Goal: Complete application form

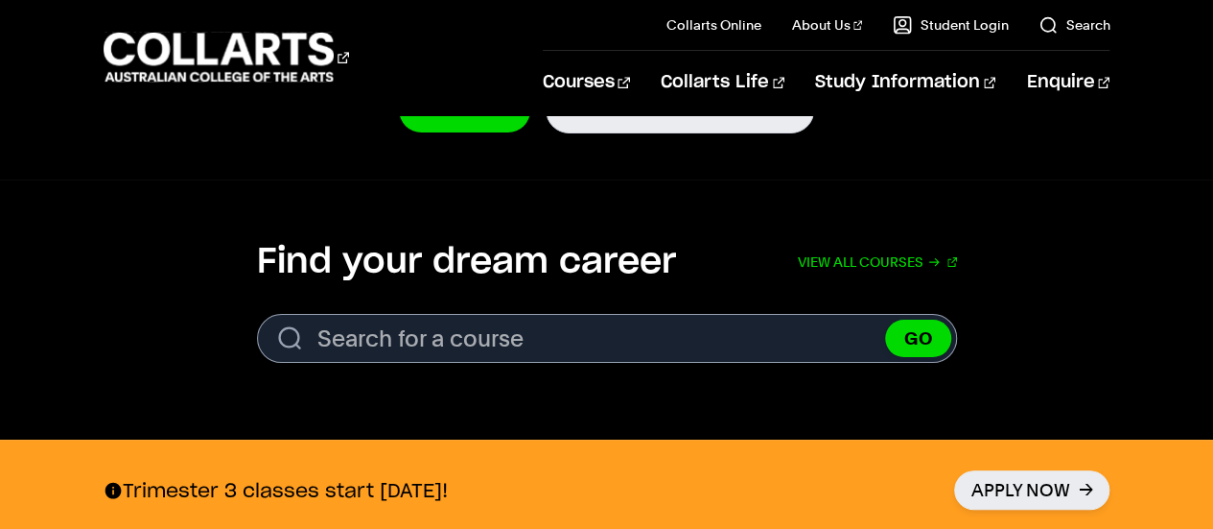
scroll to position [567, 0]
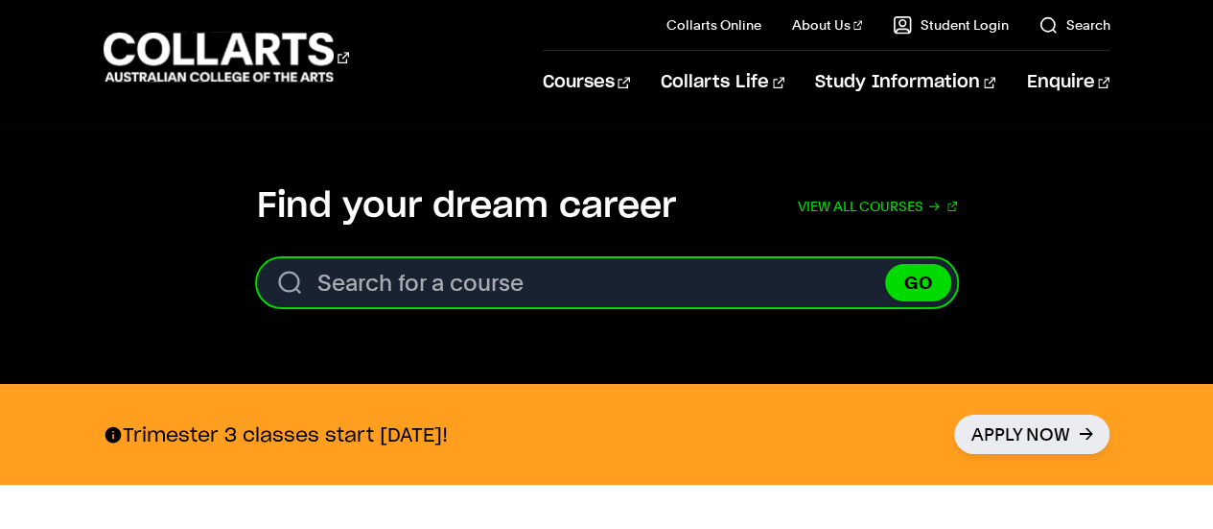
click at [565, 285] on input "Search for a course" at bounding box center [607, 282] width 700 height 49
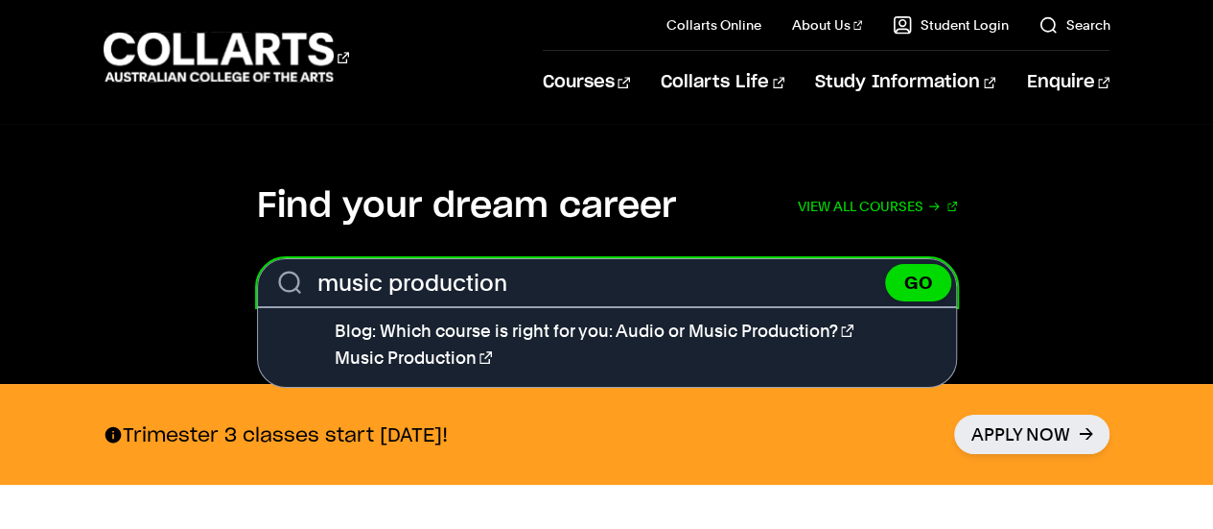
type input "music production"
click at [885, 264] on button "GO" at bounding box center [918, 282] width 66 height 37
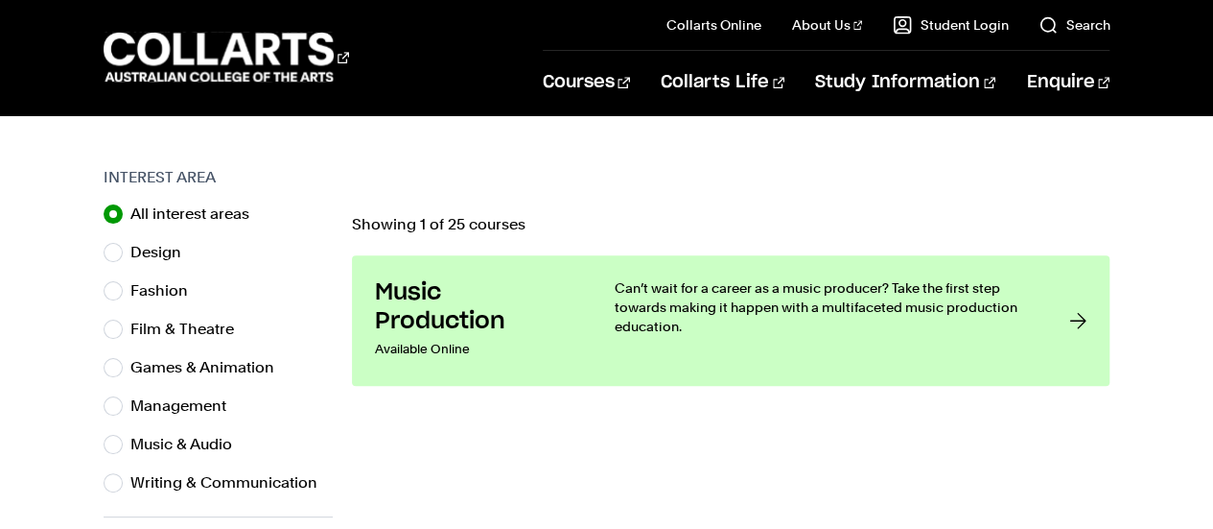
scroll to position [580, 0]
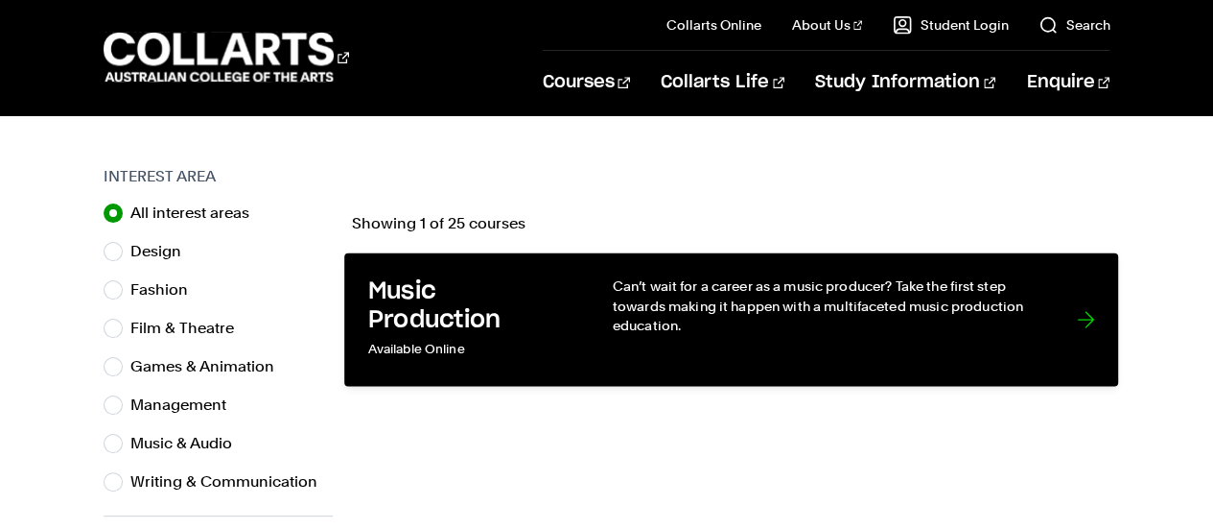
click at [791, 320] on p "Can’t wait for a career as a music producer? Take the first step towards making…" at bounding box center [825, 305] width 426 height 59
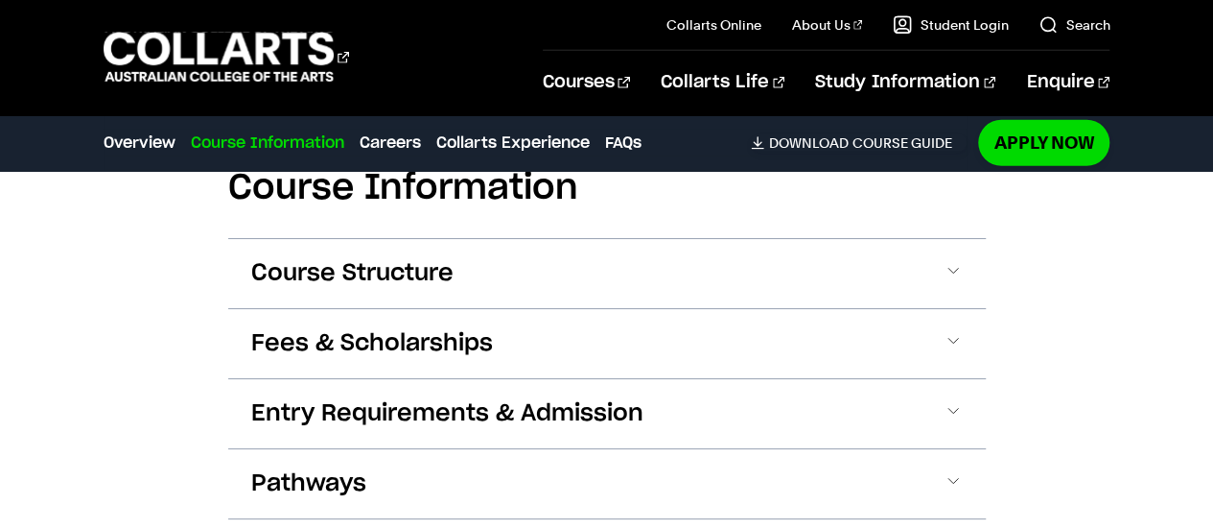
scroll to position [2782, 0]
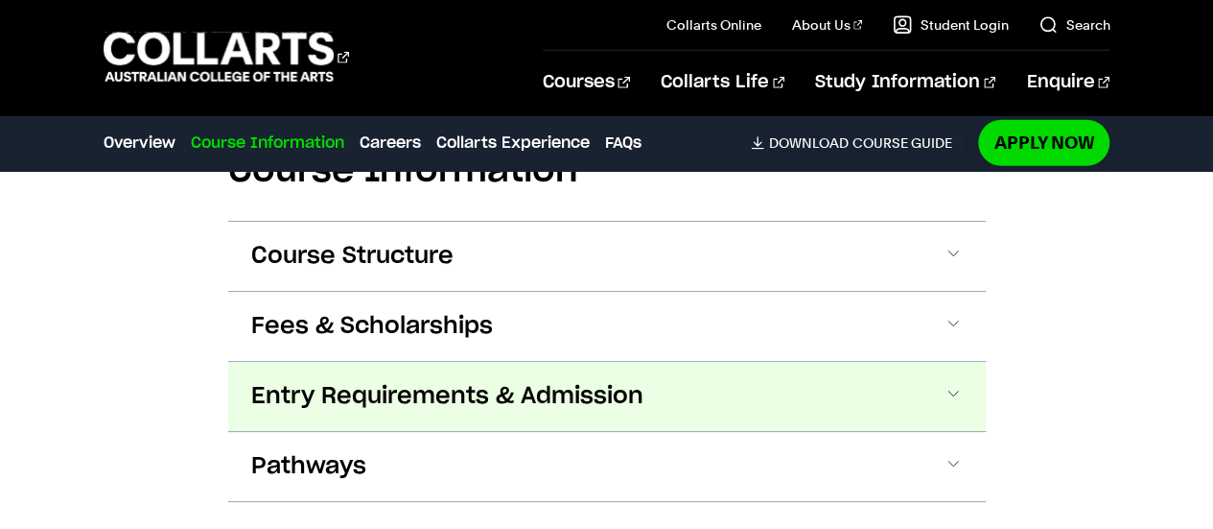
click at [848, 394] on button "Entry Requirements & Admission" at bounding box center [607, 396] width 758 height 69
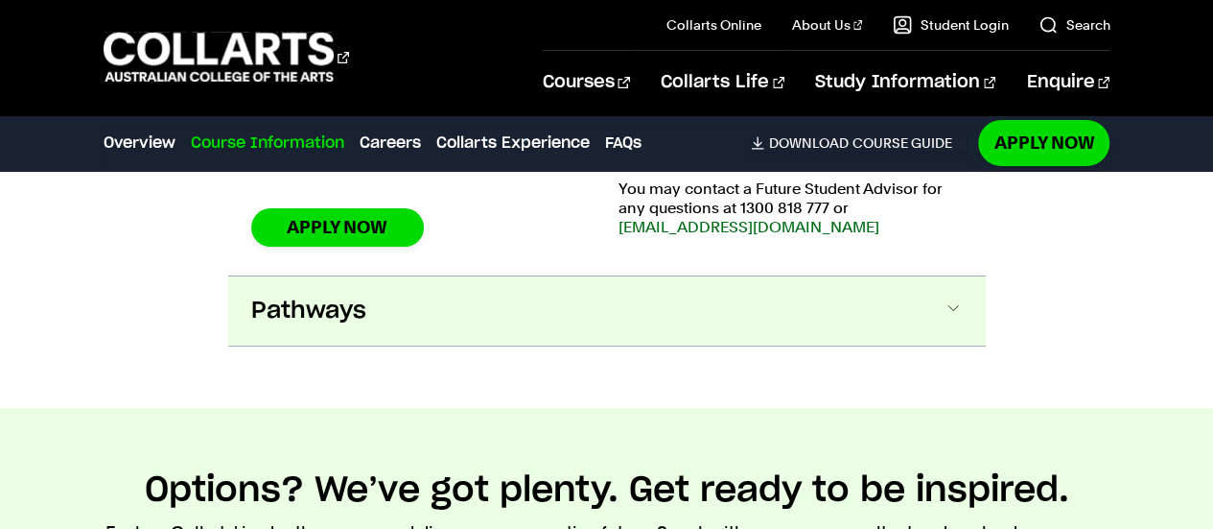
scroll to position [3473, 0]
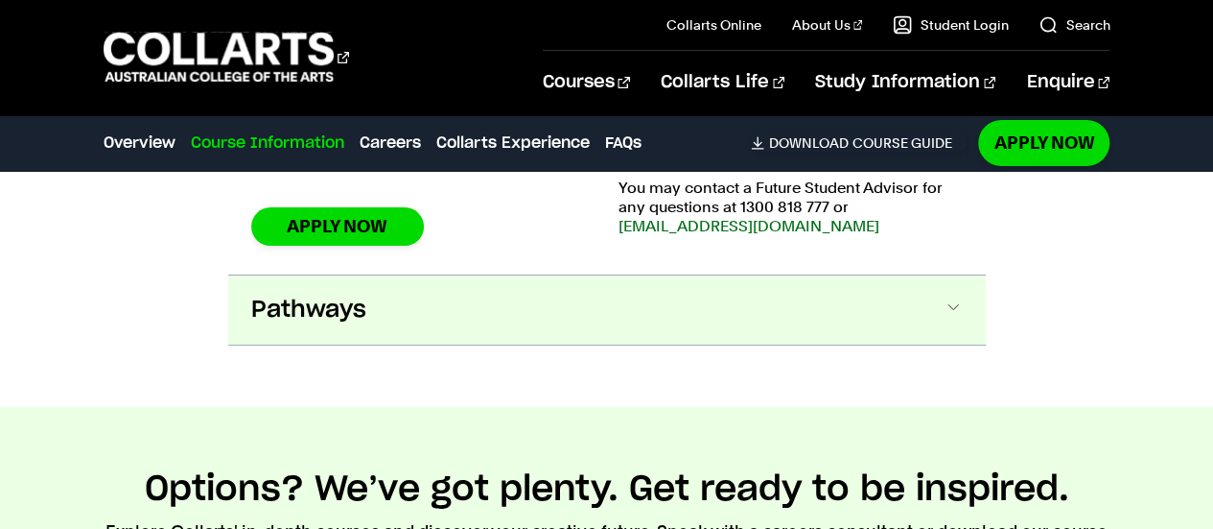
click at [610, 300] on button "Pathways" at bounding box center [607, 309] width 758 height 69
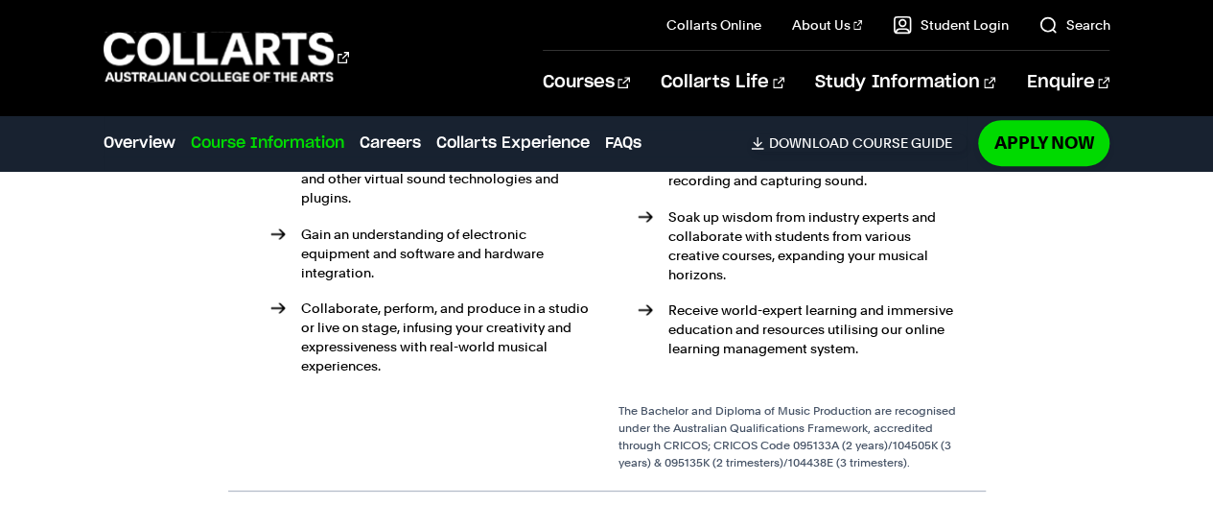
scroll to position [4023, 0]
click at [1069, 148] on link "Apply Now" at bounding box center [1043, 142] width 131 height 45
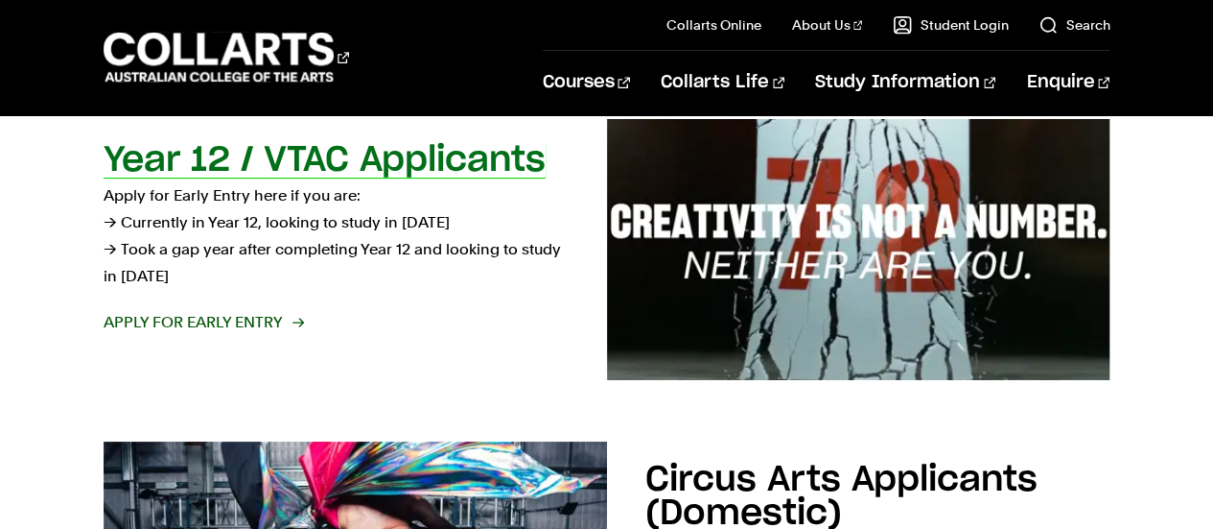
scroll to position [685, 0]
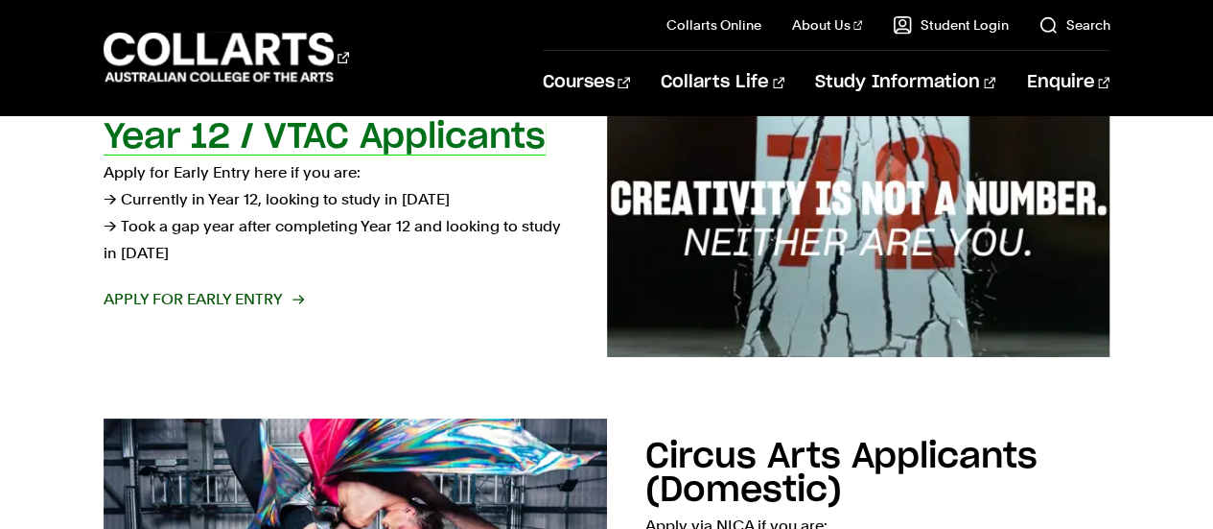
click at [157, 301] on span "Apply for Early Entry" at bounding box center [203, 299] width 199 height 27
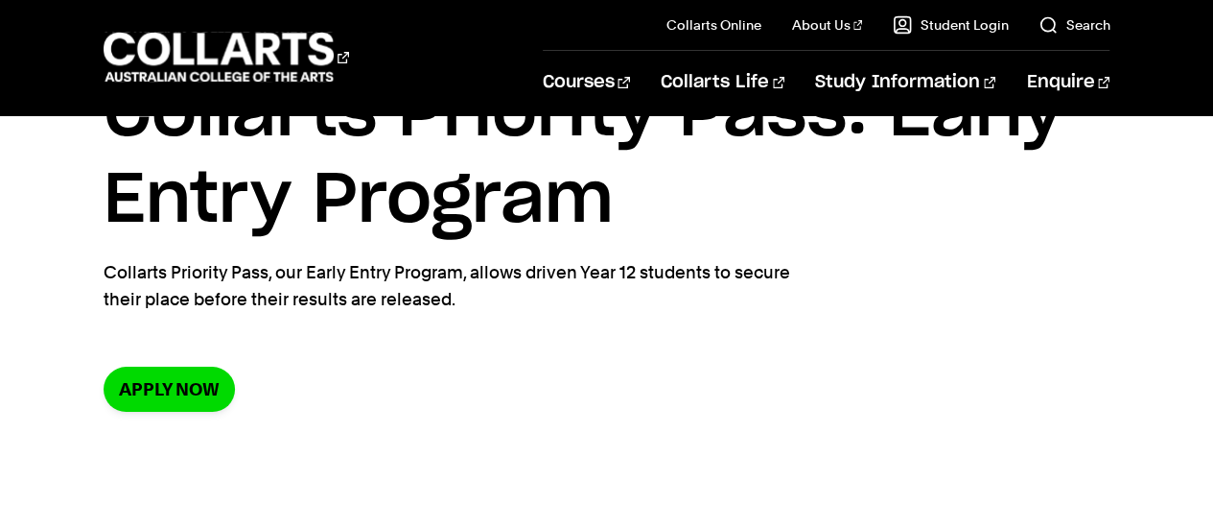
scroll to position [116, 0]
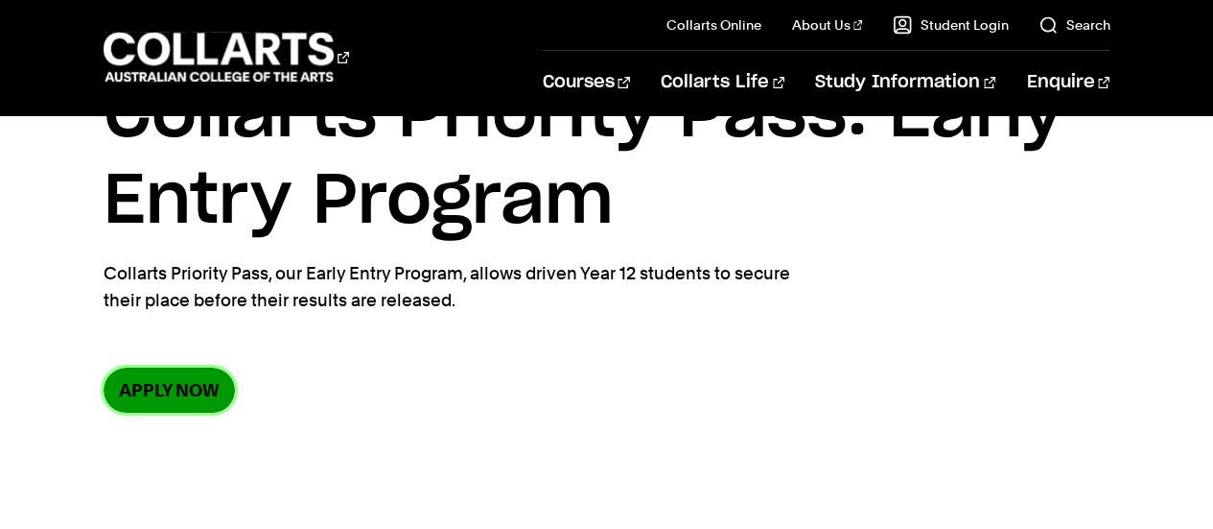
click at [173, 389] on link "Apply now" at bounding box center [169, 389] width 131 height 45
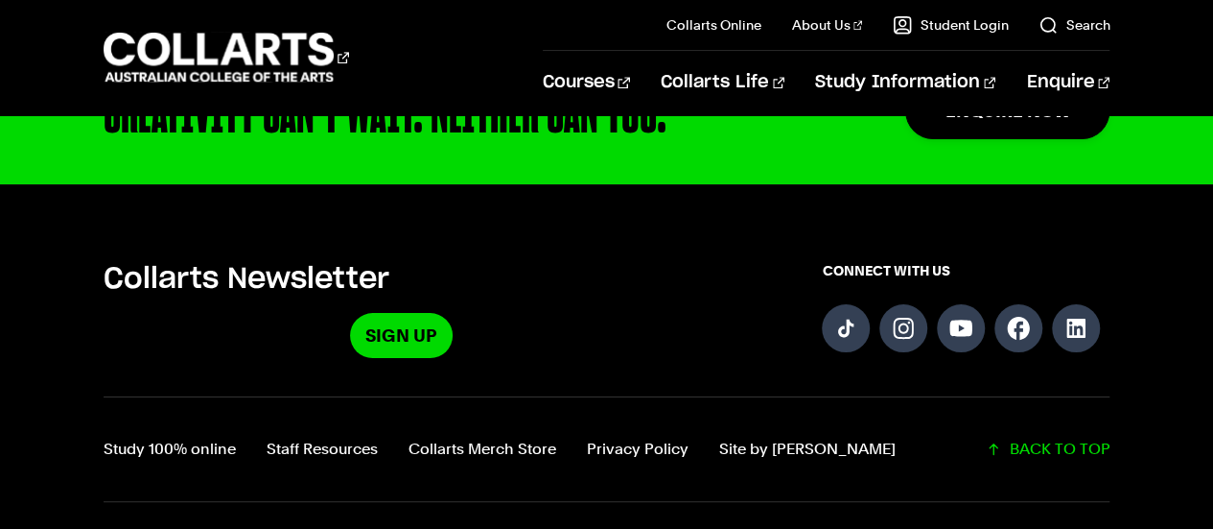
scroll to position [879, 0]
